Goal: Navigation & Orientation: Find specific page/section

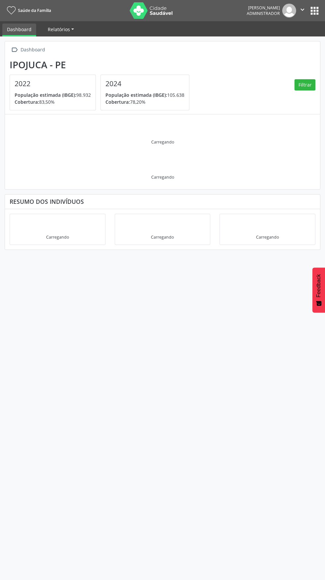
click at [55, 28] on span "Relatórios" at bounding box center [59, 29] width 22 height 6
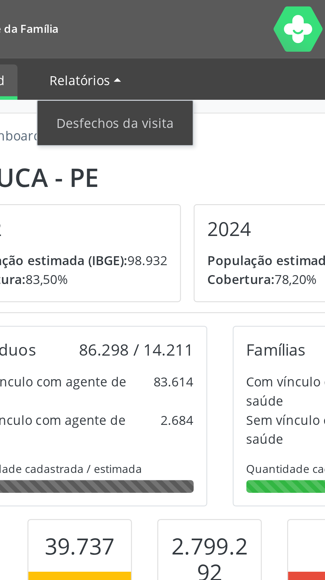
click at [56, 27] on span "Relatórios" at bounding box center [59, 29] width 22 height 6
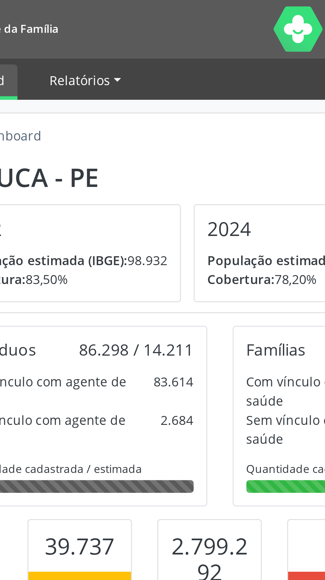
scroll to position [122, 105]
click at [54, 29] on span "Relatórios" at bounding box center [59, 29] width 22 height 6
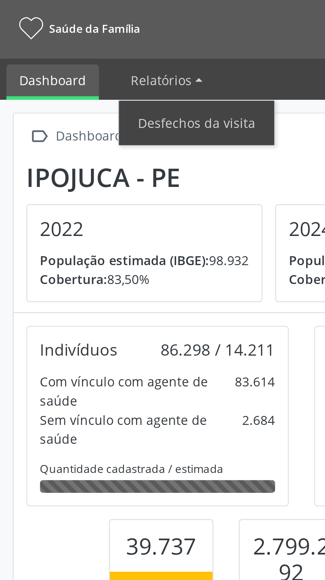
click at [13, 26] on link "Dashboard" at bounding box center [19, 30] width 34 height 13
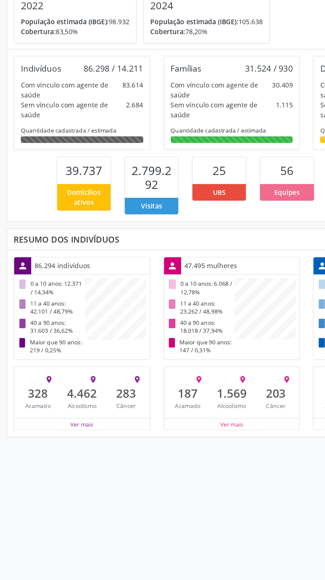
scroll to position [0, 0]
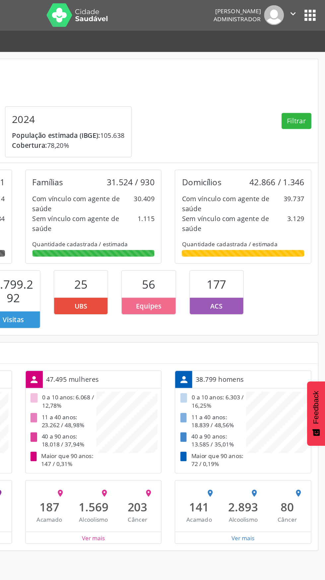
click at [312, 14] on button "apps" at bounding box center [315, 11] width 12 height 12
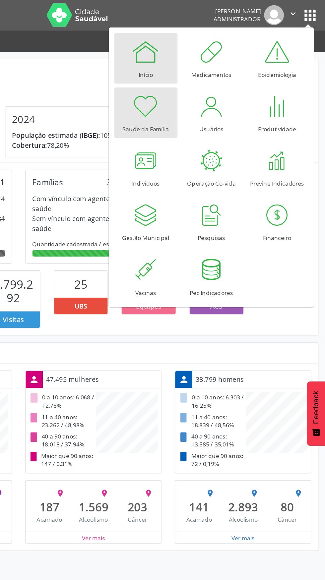
click at [197, 42] on div at bounding box center [199, 37] width 20 height 20
